Goal: Information Seeking & Learning: Find specific fact

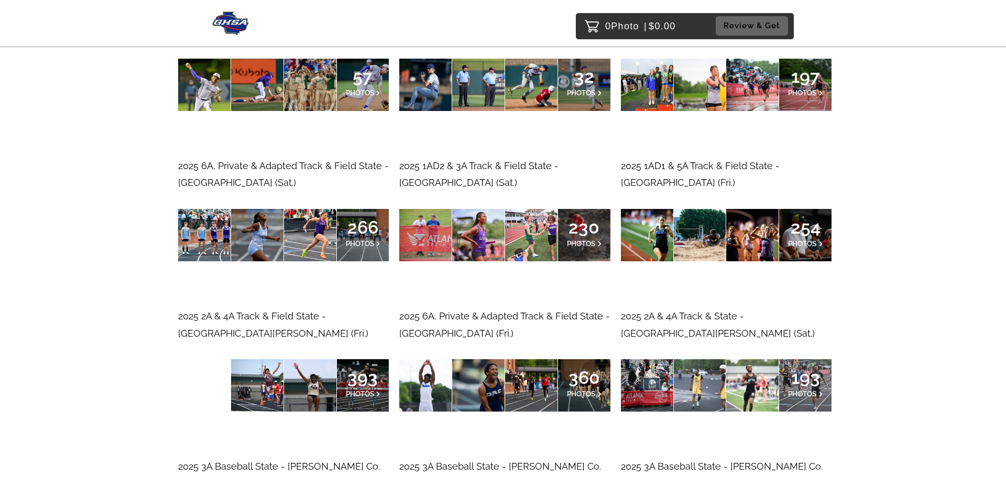
scroll to position [350, 0]
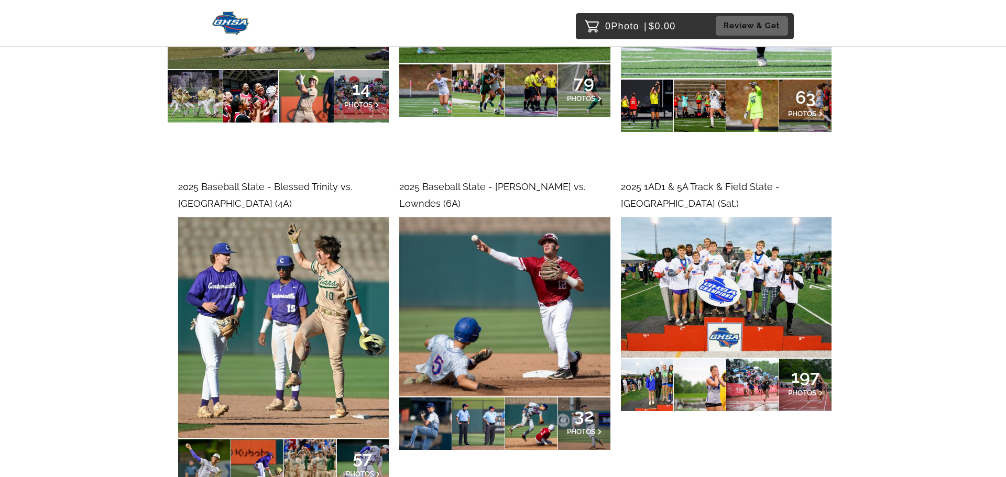
click at [298, 247] on img at bounding box center [283, 328] width 211 height 222
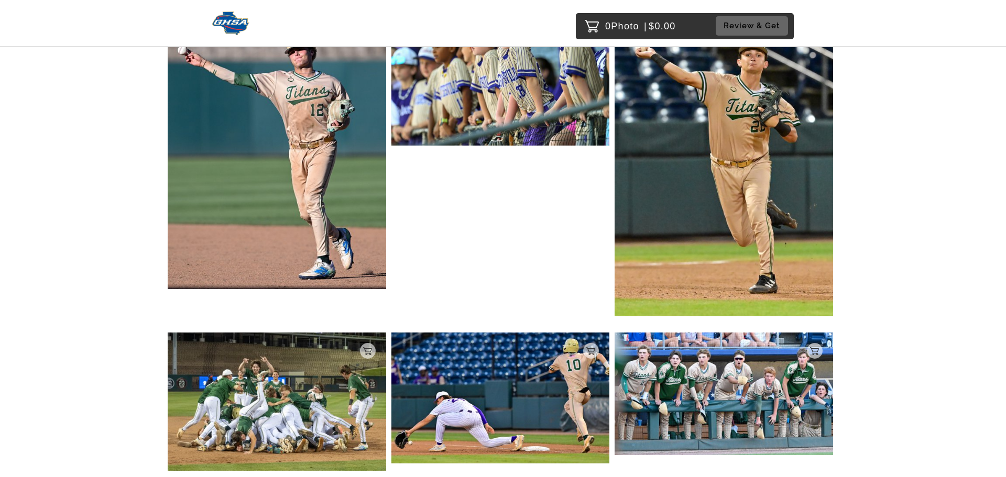
scroll to position [1585, 0]
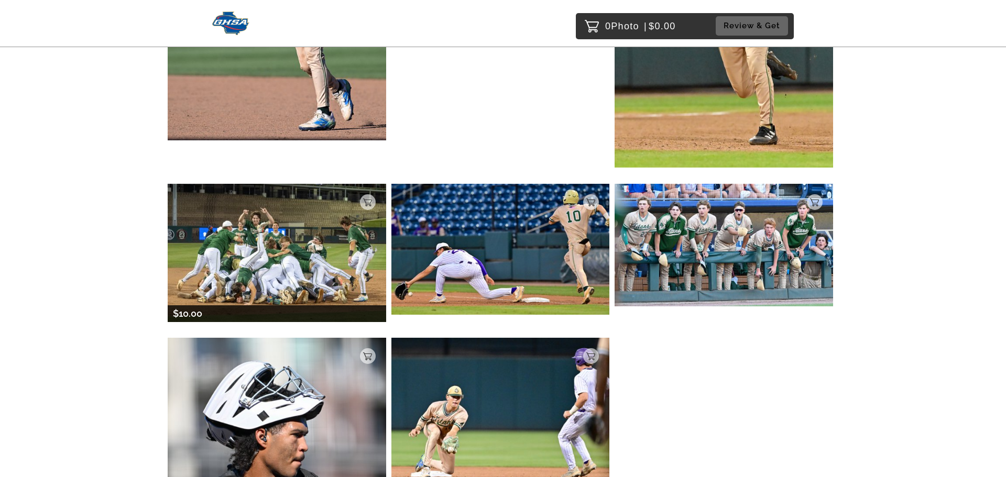
click at [314, 217] on img at bounding box center [277, 253] width 219 height 138
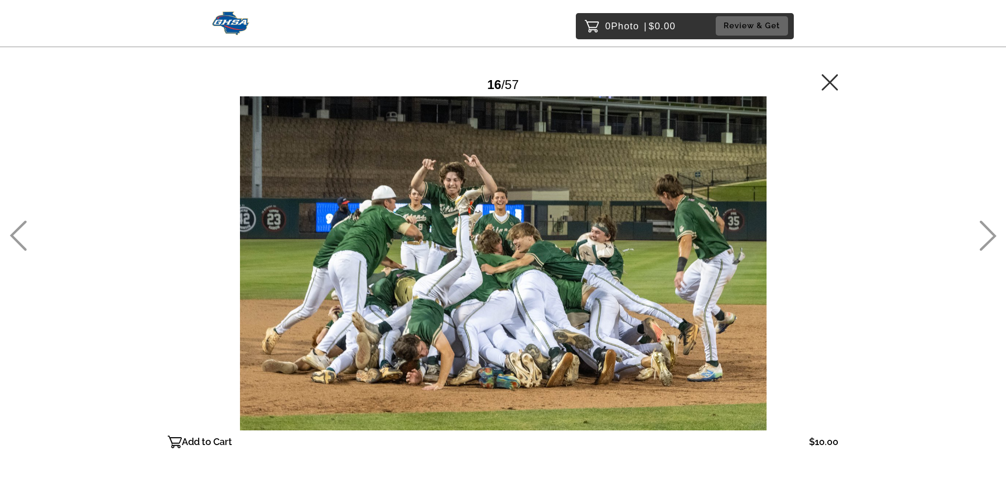
click at [828, 77] on icon at bounding box center [830, 82] width 17 height 17
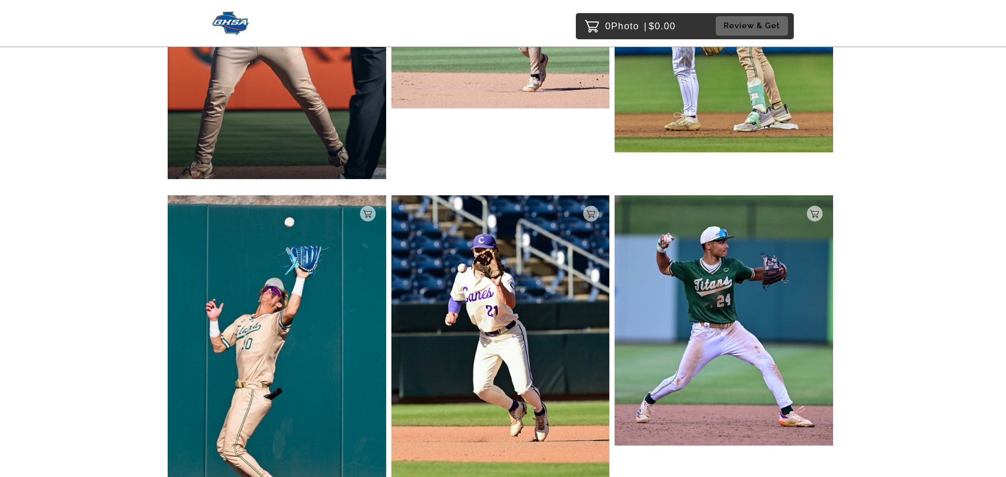
scroll to position [5458, 0]
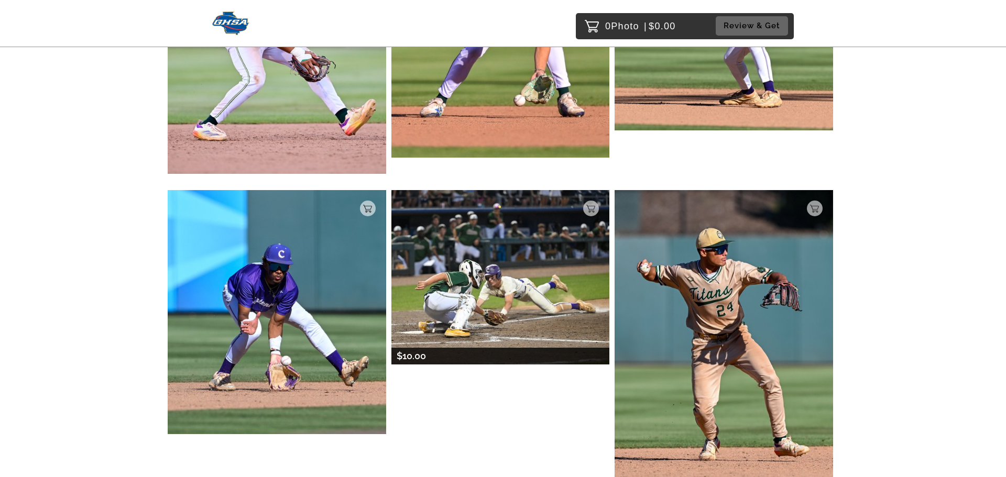
click at [462, 221] on img at bounding box center [500, 277] width 219 height 175
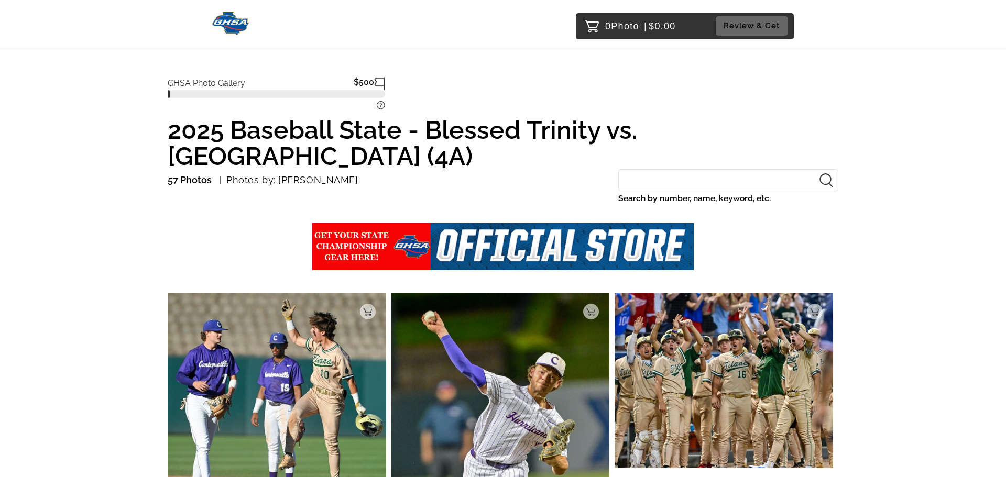
click at [658, 169] on input "Search by number, name, keyword, etc." at bounding box center [728, 180] width 220 height 23
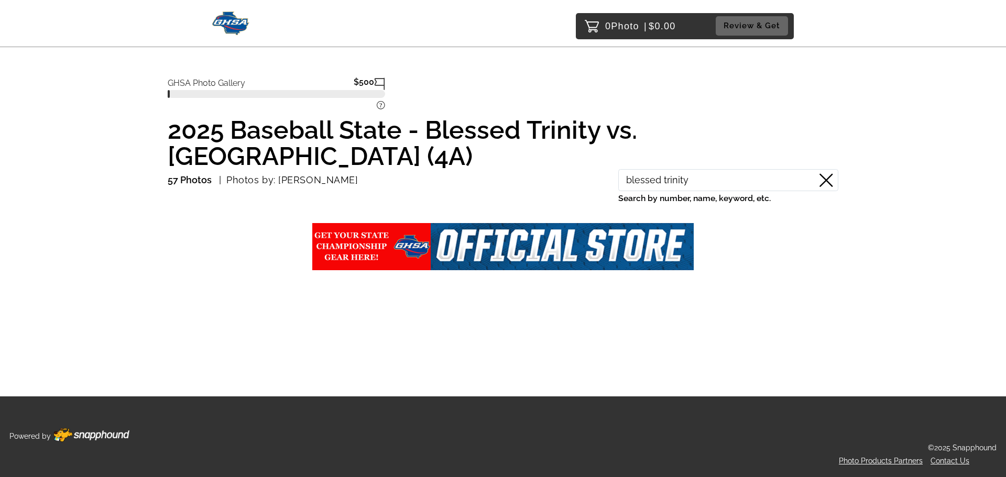
type input "blessed trinity"
click at [643, 169] on input "blessed trinity" at bounding box center [728, 180] width 220 height 23
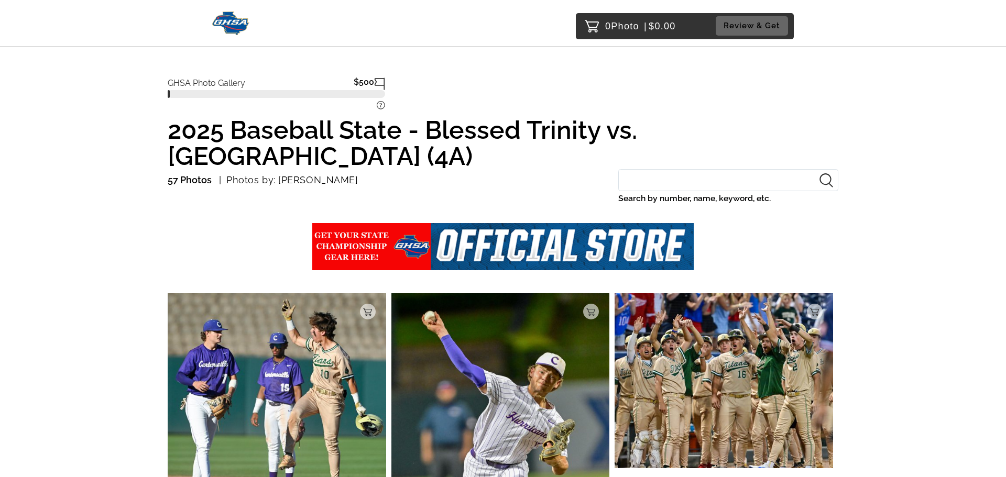
scroll to position [104, 0]
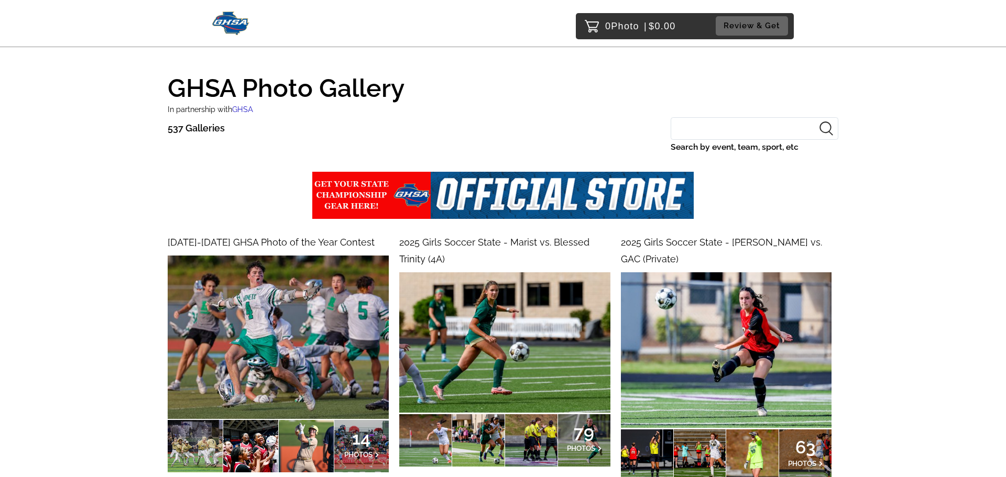
click at [691, 129] on input "Search by event, team, sport, etc" at bounding box center [755, 128] width 168 height 23
paste input "blessed trinity"
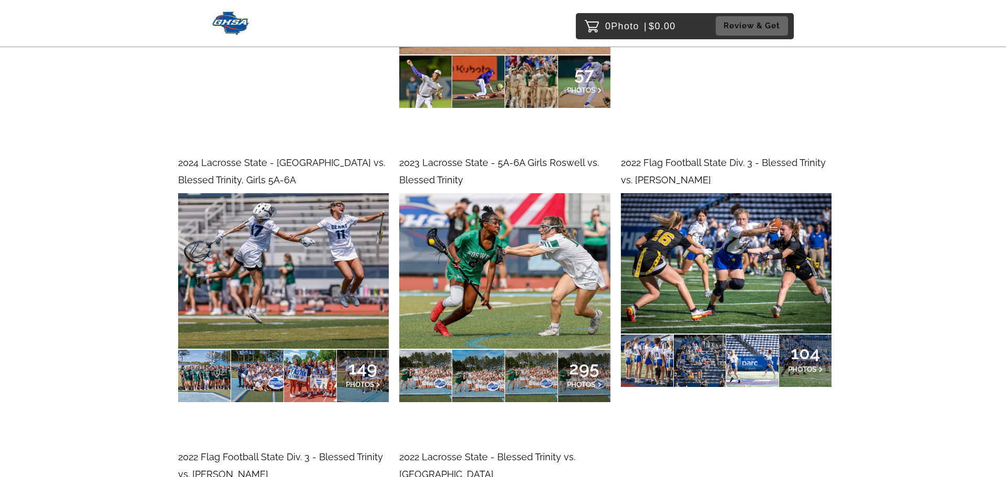
scroll to position [427, 0]
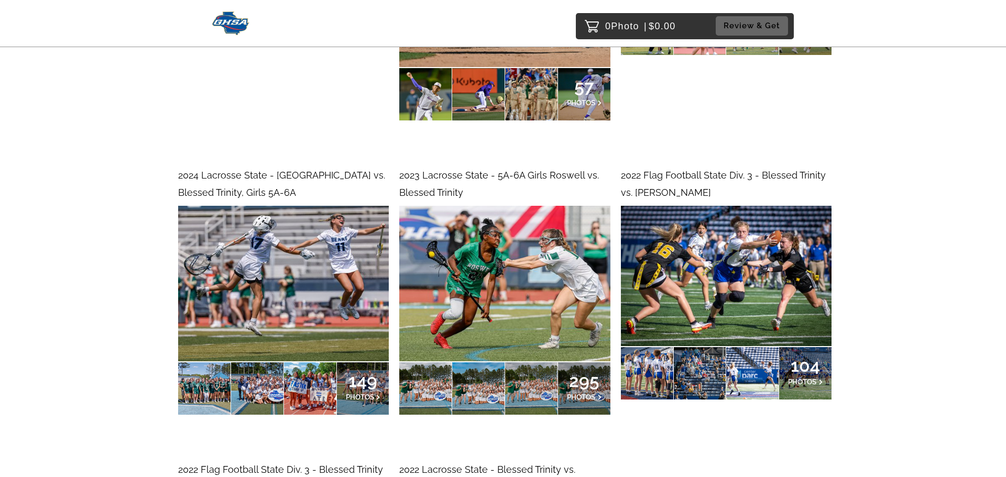
type input "blessed trinity"
click at [764, 285] on img at bounding box center [726, 276] width 211 height 140
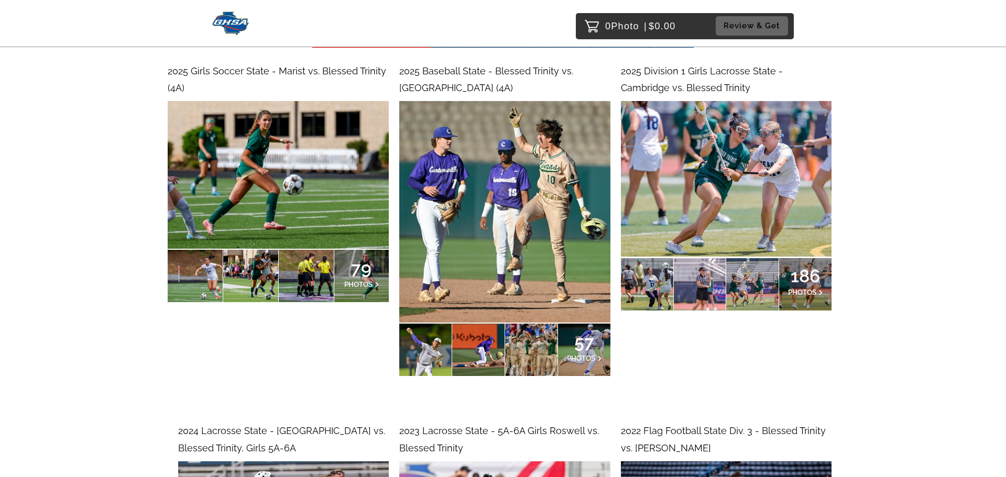
scroll to position [172, 0]
click at [499, 210] on img at bounding box center [504, 212] width 211 height 222
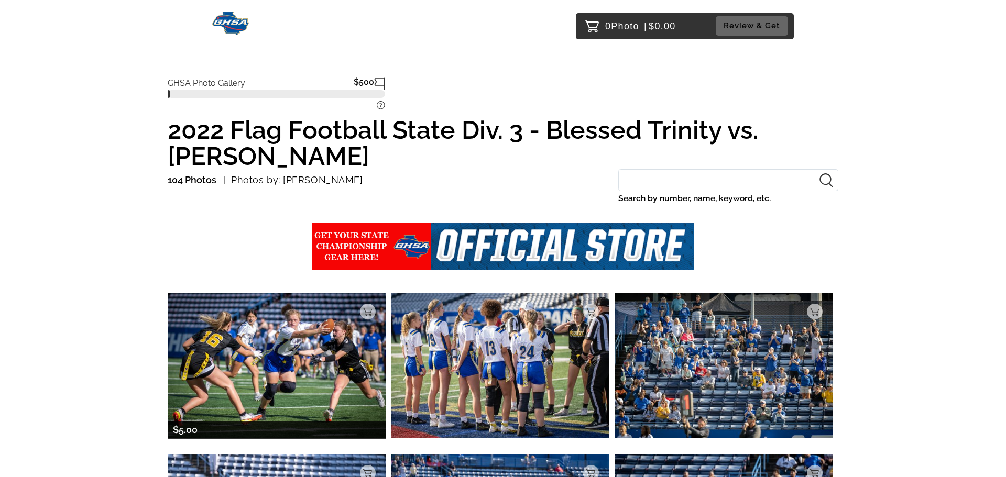
click at [261, 298] on img at bounding box center [277, 365] width 219 height 145
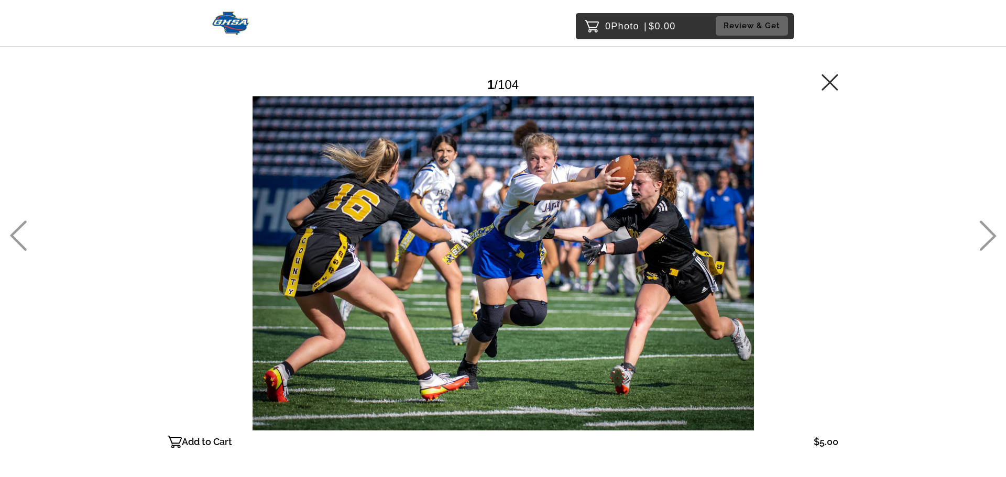
click at [993, 236] on icon at bounding box center [987, 236] width 17 height 30
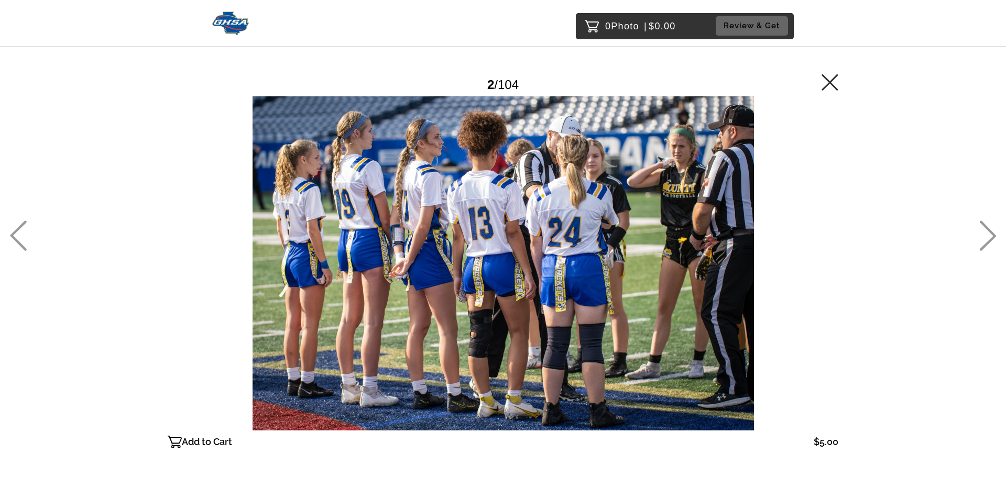
click at [993, 236] on icon at bounding box center [987, 236] width 17 height 30
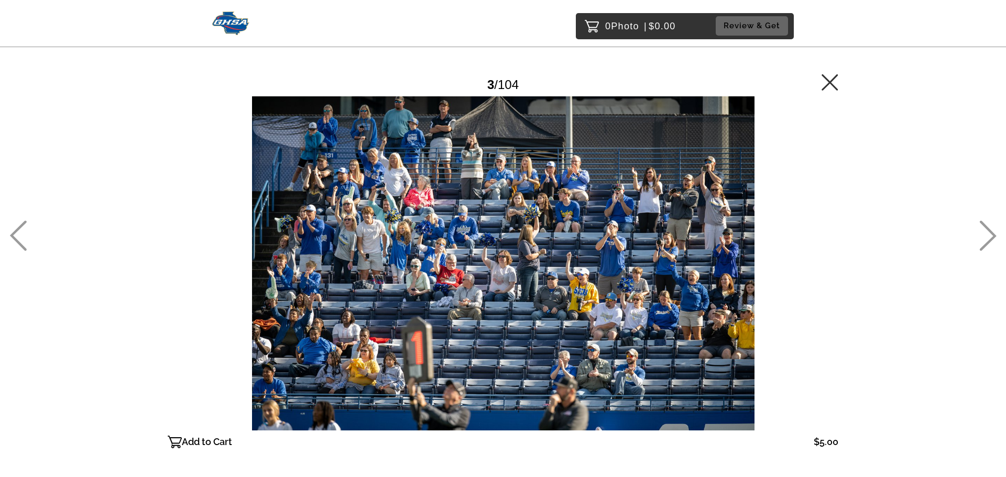
click at [993, 236] on icon at bounding box center [987, 236] width 17 height 30
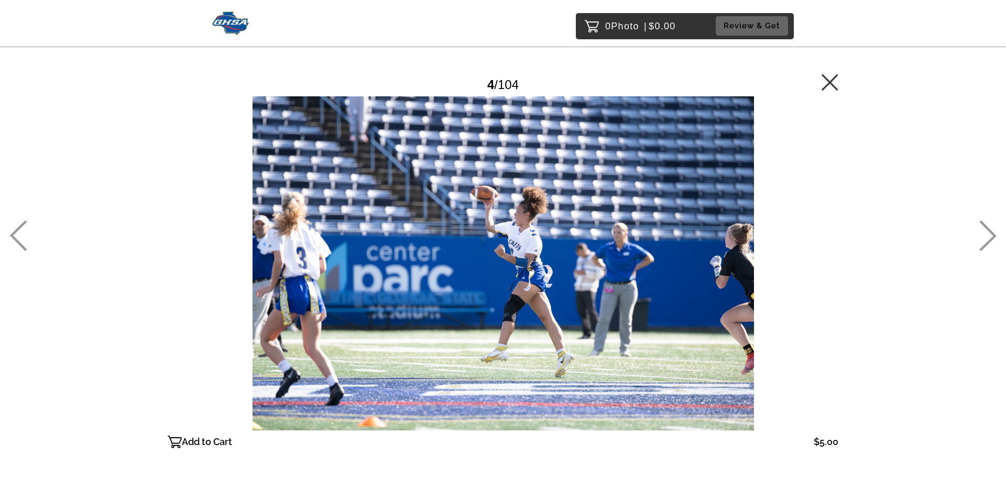
click at [993, 236] on icon at bounding box center [987, 236] width 17 height 30
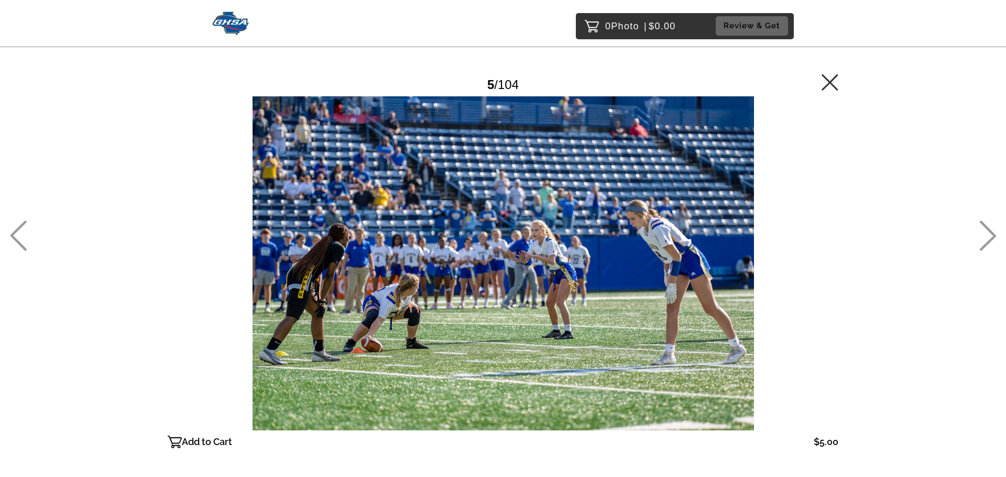
click at [993, 236] on icon at bounding box center [987, 236] width 17 height 30
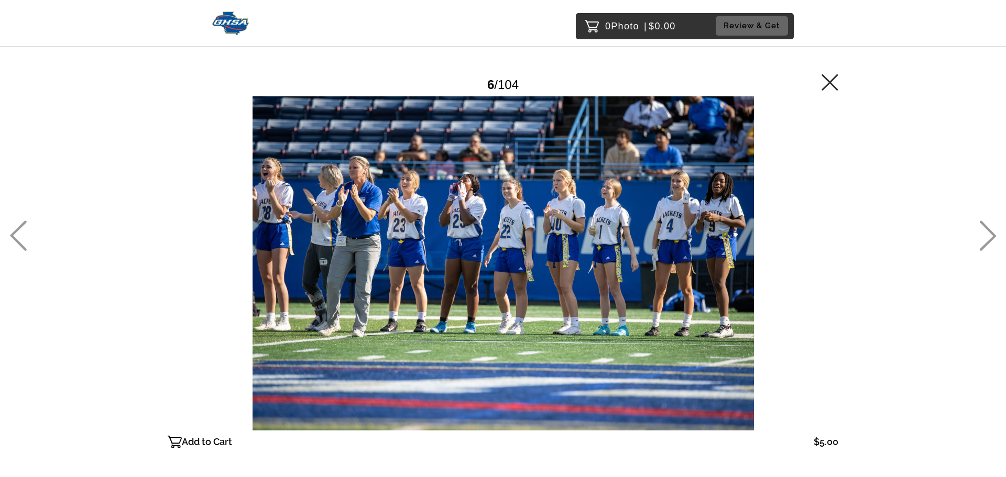
click at [993, 236] on icon at bounding box center [987, 236] width 17 height 30
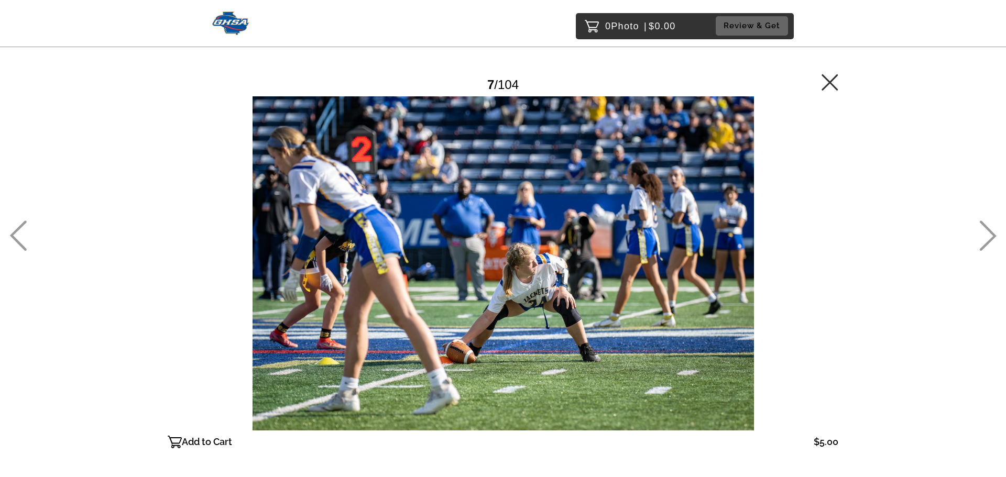
click at [828, 82] on icon at bounding box center [830, 82] width 17 height 17
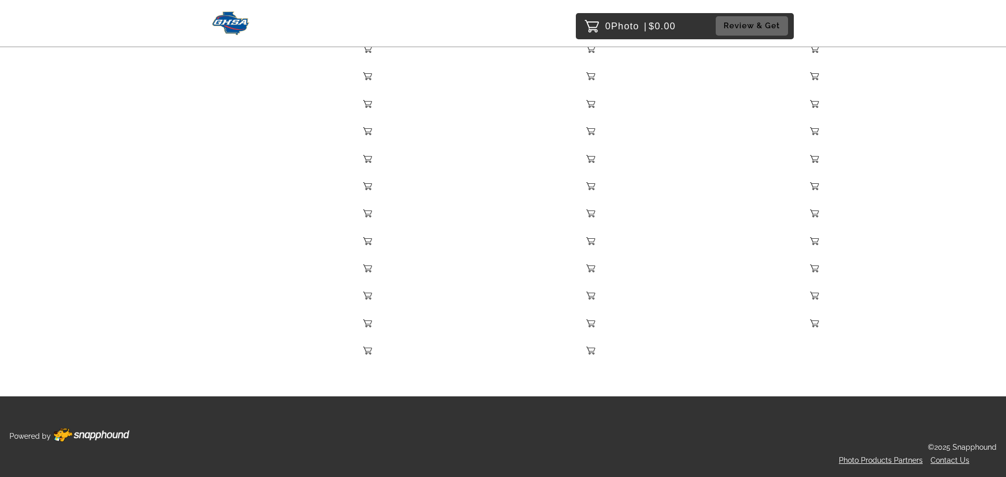
scroll to position [9420, 0]
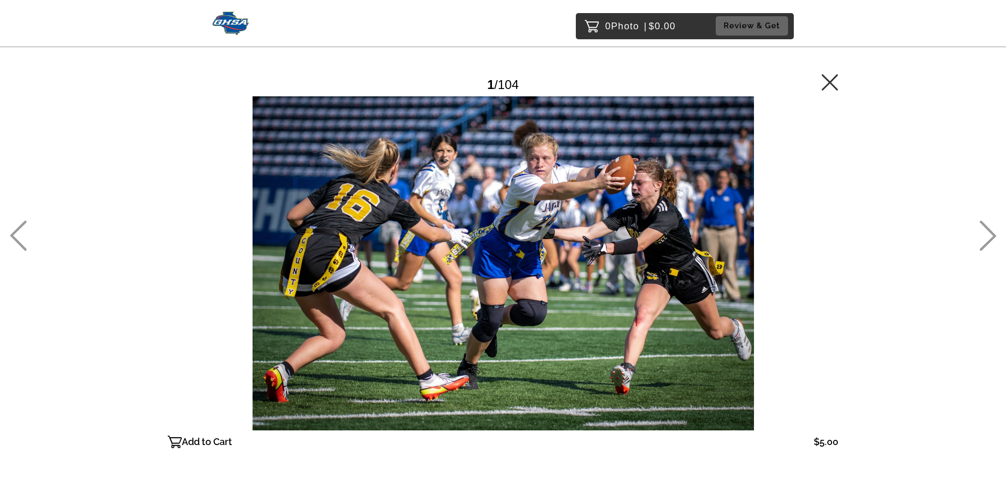
scroll to position [17, 0]
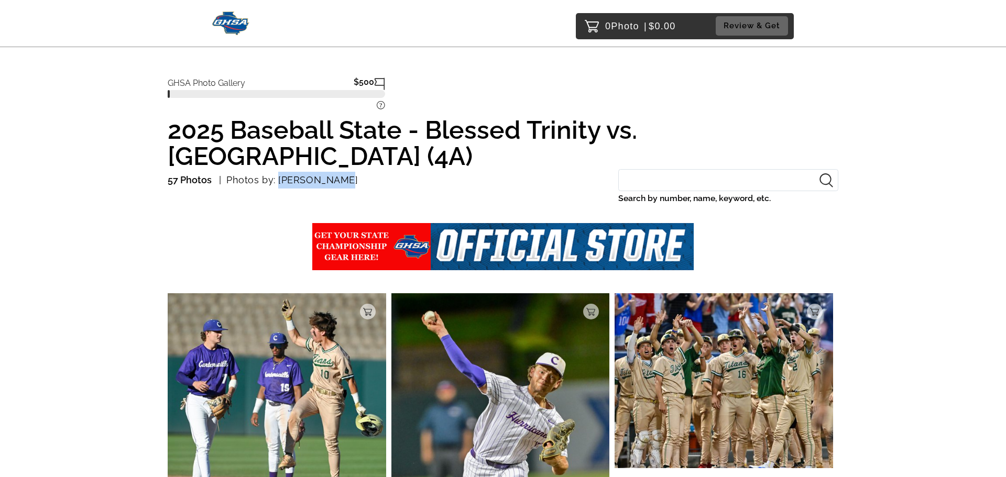
drag, startPoint x: 277, startPoint y: 155, endPoint x: 334, endPoint y: 153, distance: 57.1
click at [334, 172] on div "57 Photos Photos by: [PERSON_NAME]" at bounding box center [388, 180] width 440 height 17
copy p "[PERSON_NAME]"
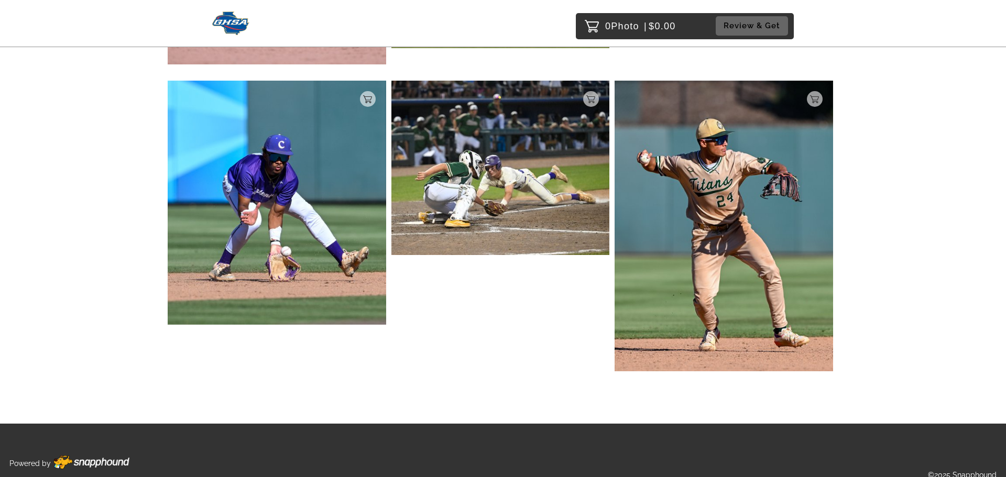
scroll to position [5569, 0]
